Goal: Book appointment/travel/reservation

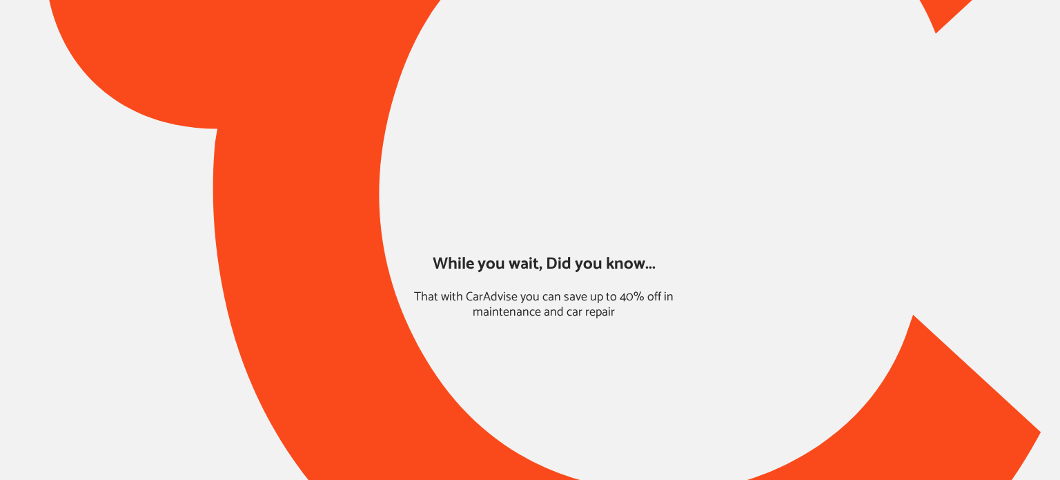
type input "*****"
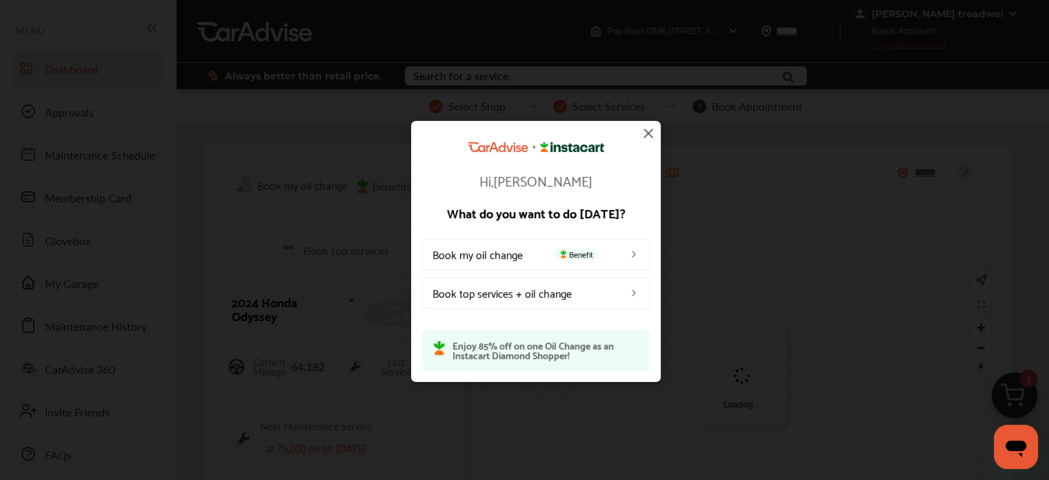
click at [646, 126] on img at bounding box center [648, 133] width 17 height 17
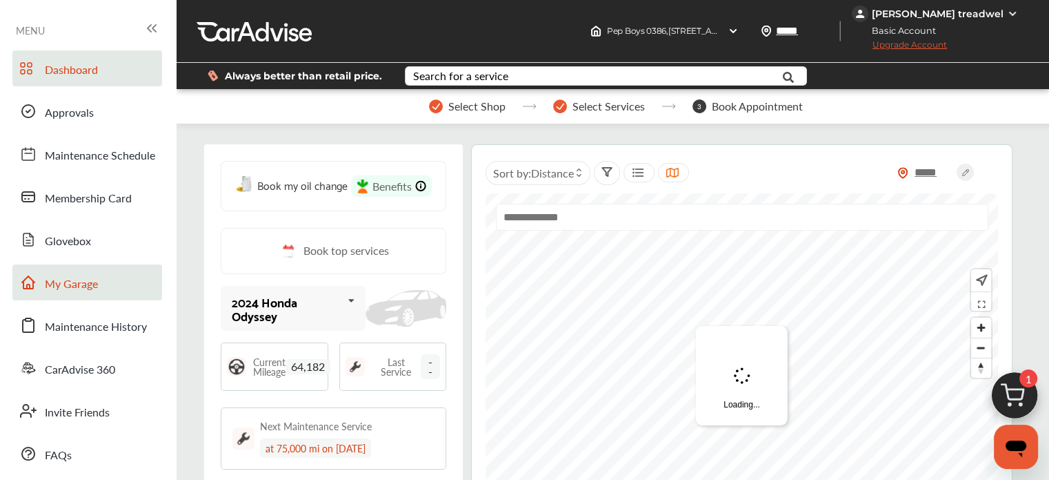
click at [86, 297] on link "My Garage" at bounding box center [87, 282] width 150 height 36
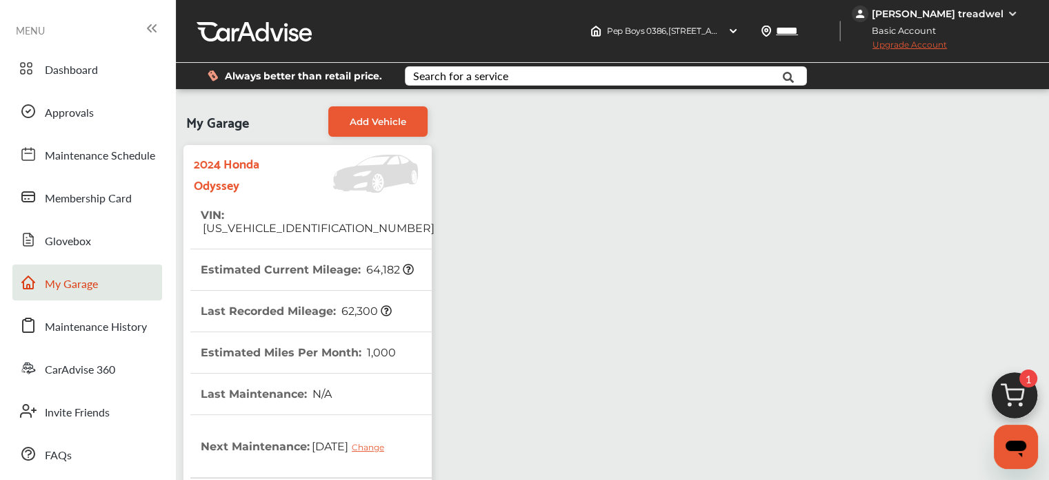
click at [1005, 381] on img at bounding box center [1015, 399] width 66 height 66
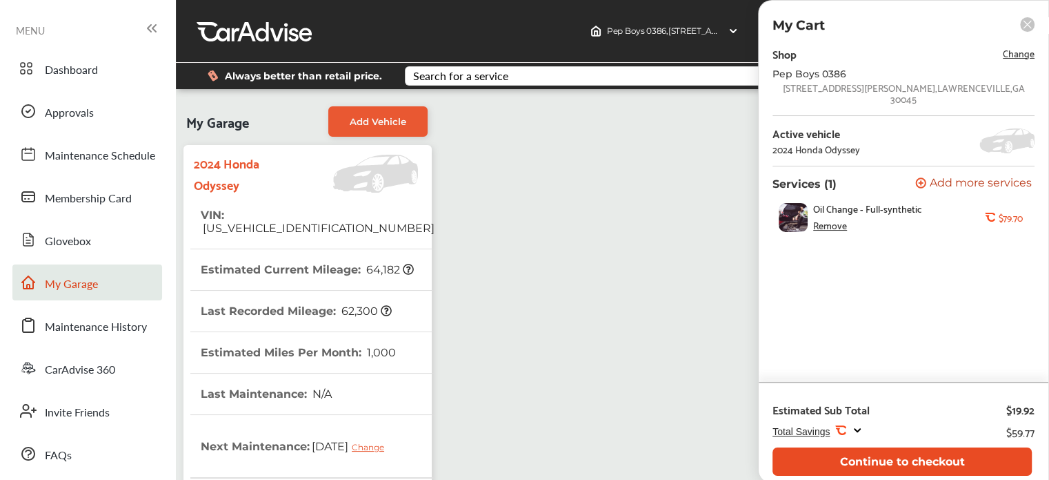
click at [826, 455] on button "Continue to checkout" at bounding box center [902, 461] width 259 height 28
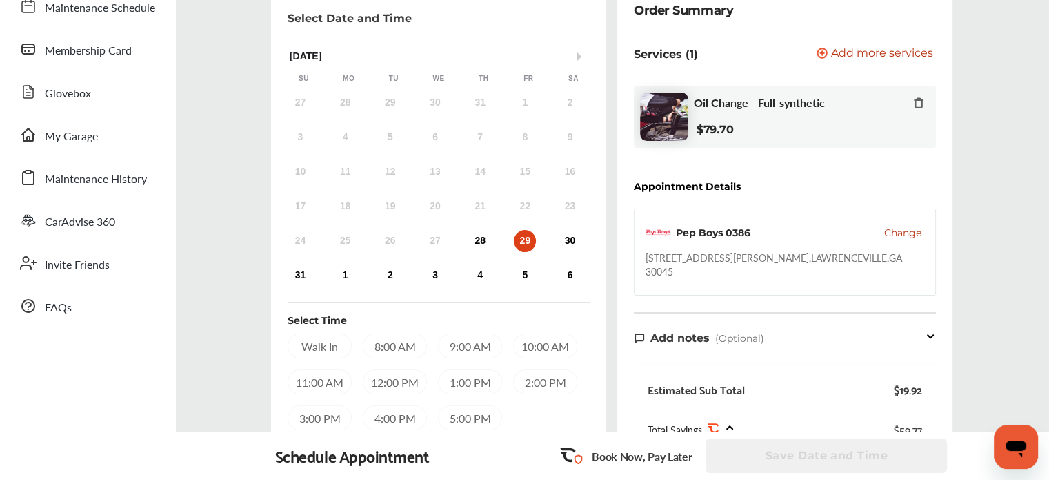
scroll to position [151, 0]
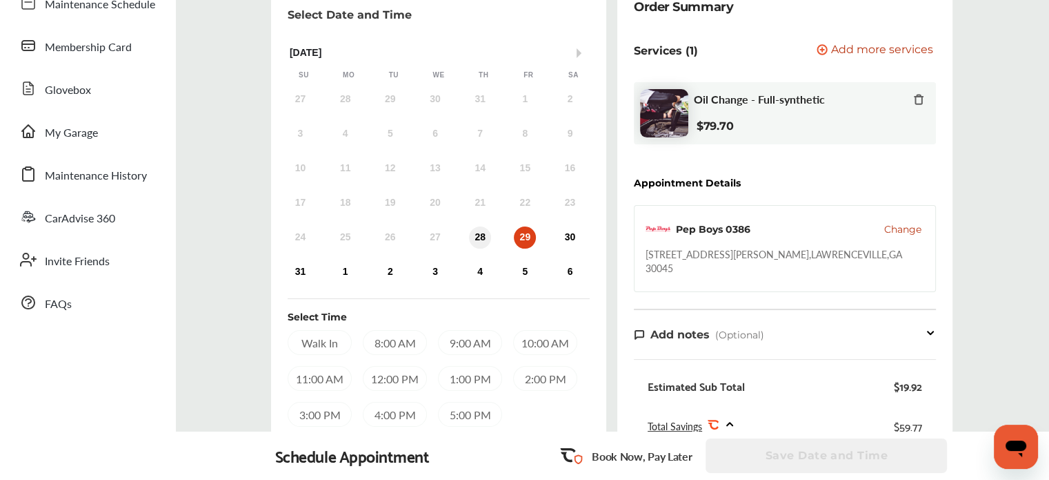
click at [486, 239] on div "28" at bounding box center [480, 237] width 22 height 22
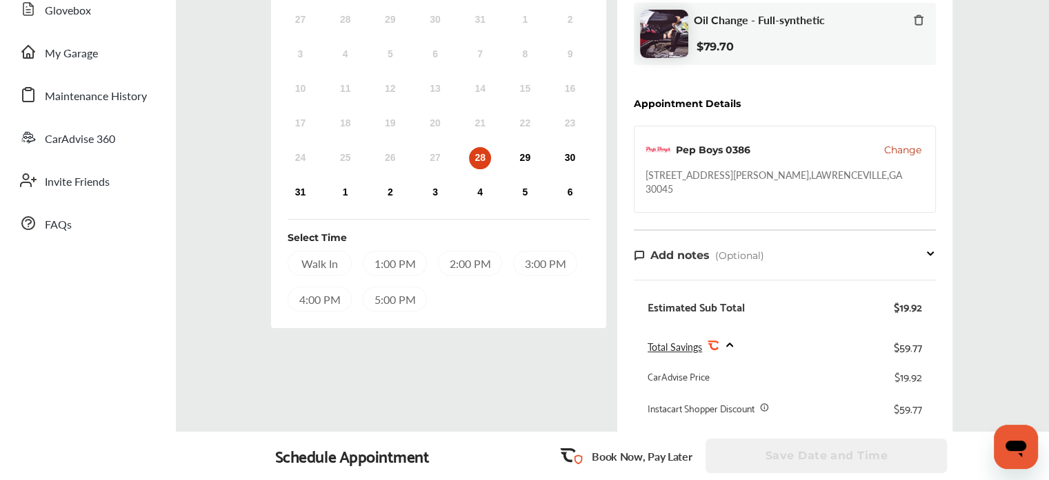
scroll to position [242, 0]
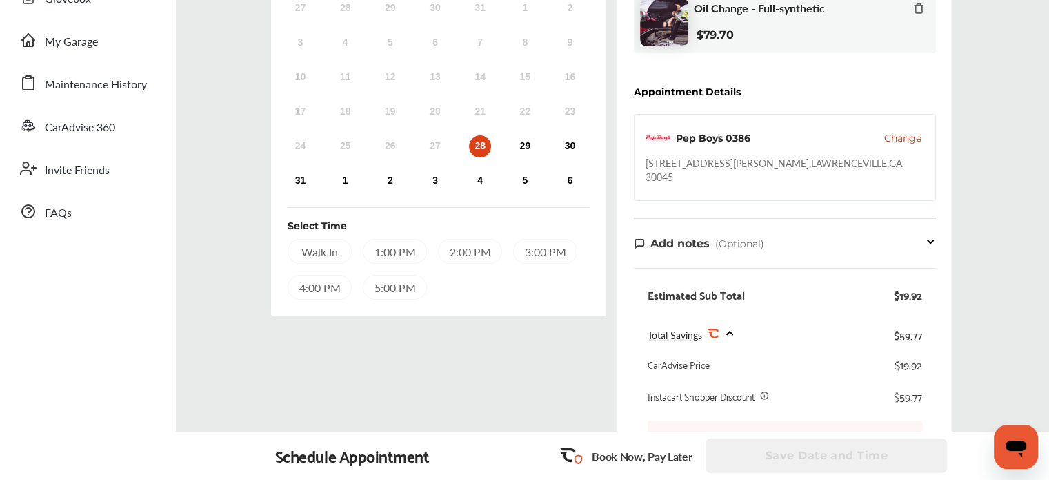
click at [404, 241] on div "1:00 PM" at bounding box center [395, 251] width 64 height 25
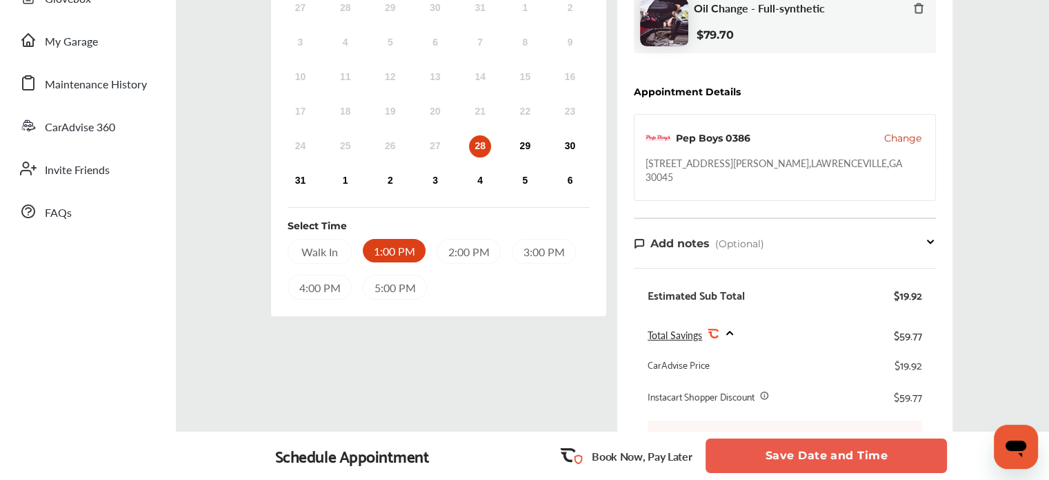
click at [829, 460] on button "Save Date and Time" at bounding box center [826, 455] width 241 height 34
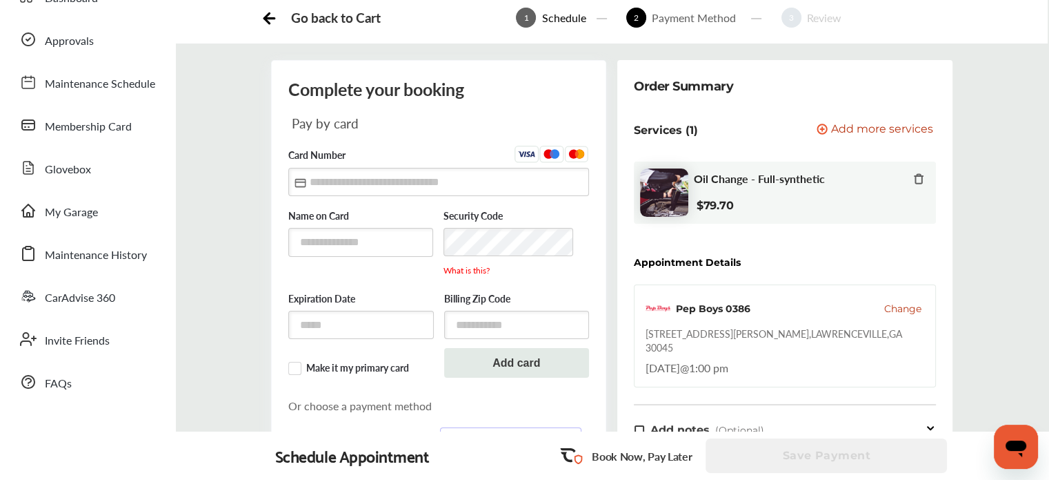
scroll to position [71, 0]
